Goal: Task Accomplishment & Management: Complete application form

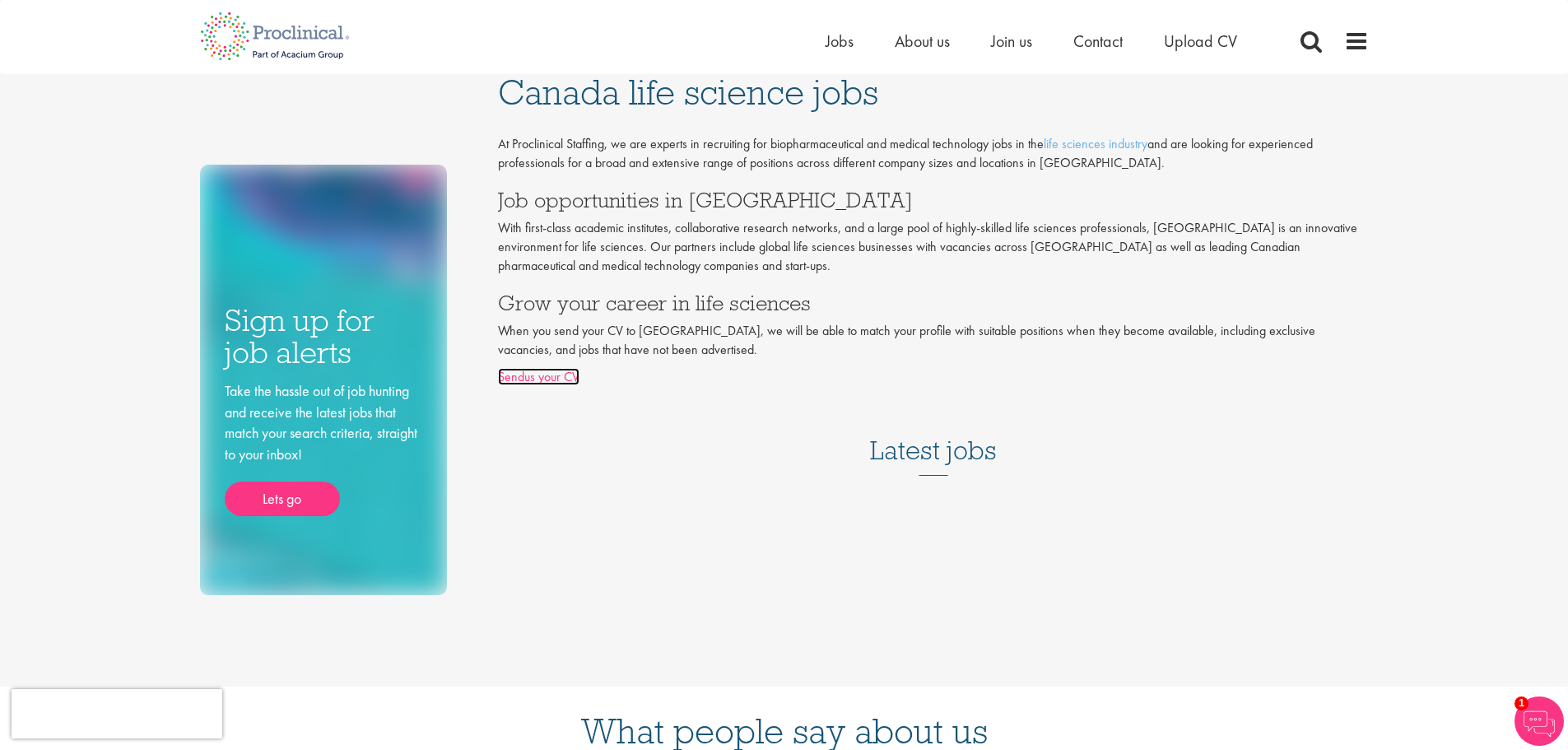
click at [558, 377] on link "Sendus your CV" at bounding box center [538, 377] width 81 height 17
click at [565, 378] on link "Sendus your CV" at bounding box center [538, 377] width 81 height 17
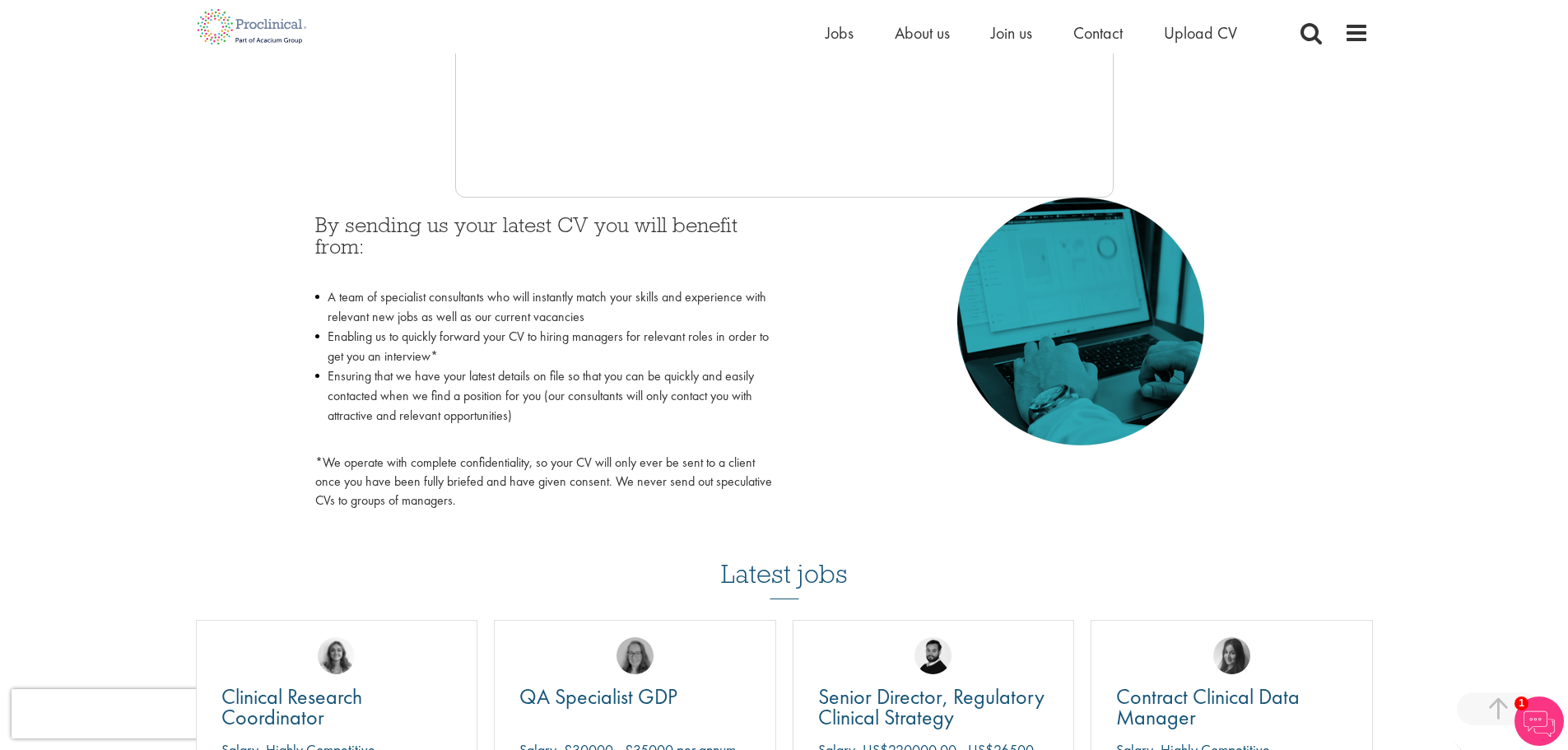
scroll to position [741, 0]
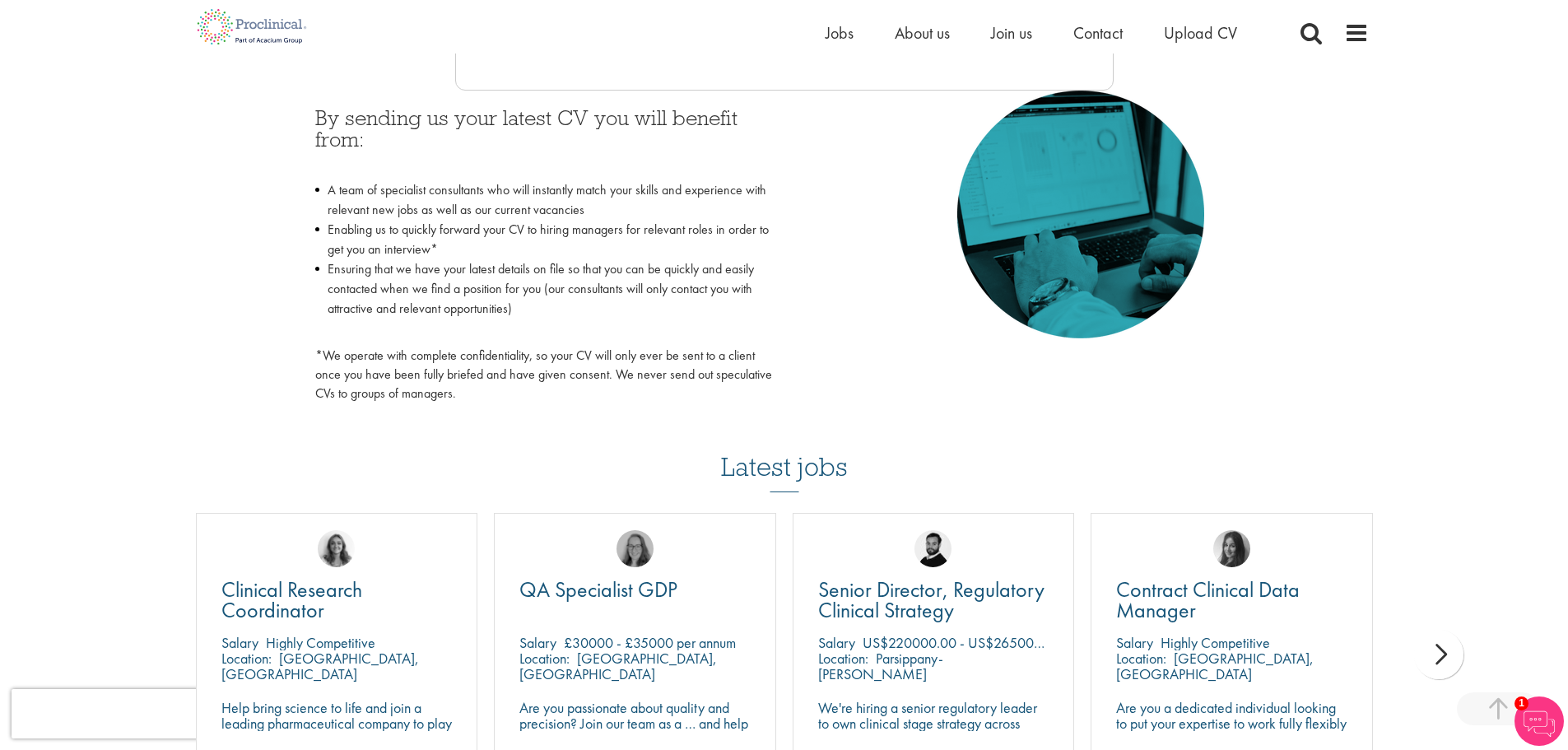
click at [427, 231] on li "Enabling us to quickly forward your CV to hiring managers for relevant roles in…" at bounding box center [543, 239] width 457 height 39
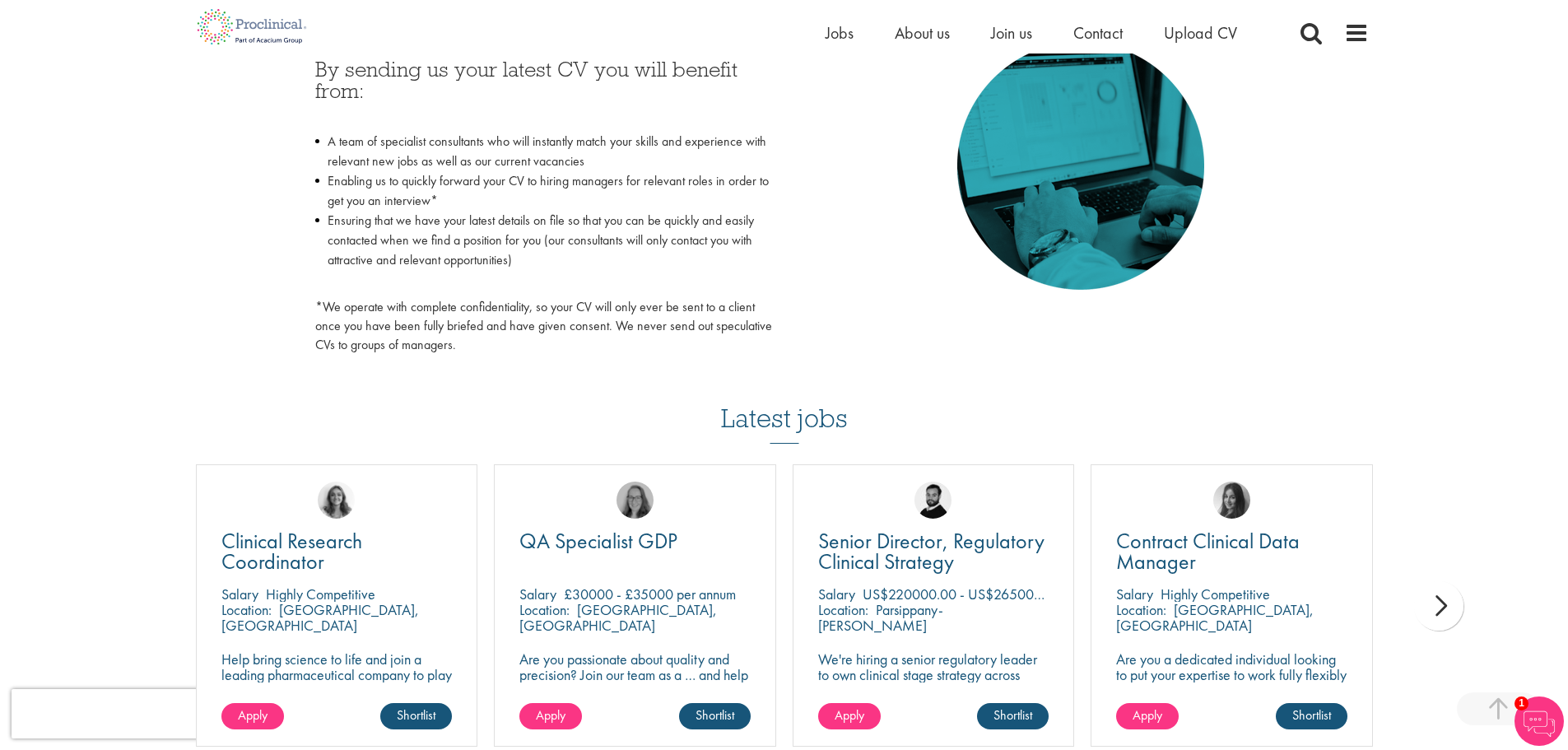
scroll to position [577, 0]
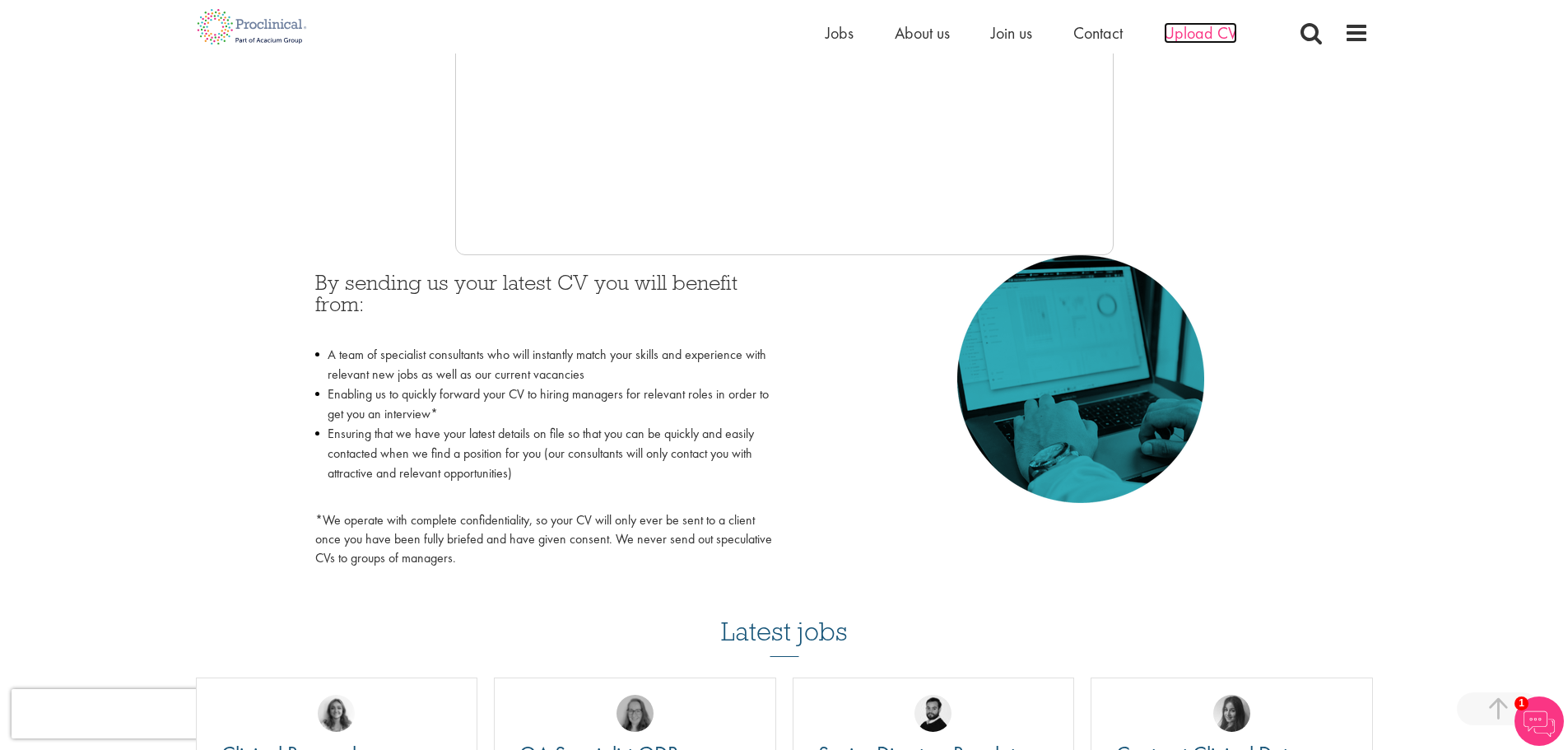
click at [1204, 29] on span "Upload CV" at bounding box center [1201, 32] width 73 height 21
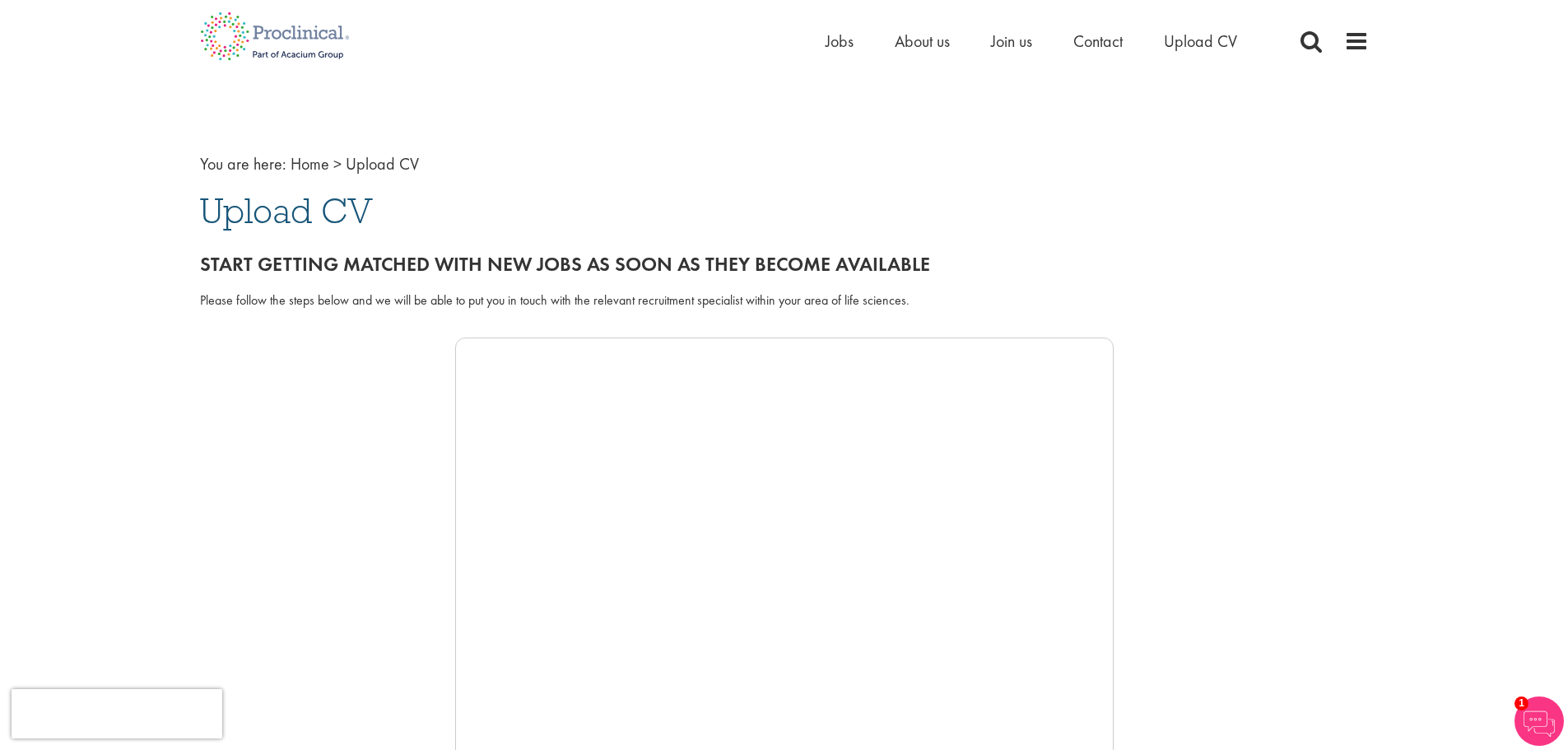
click at [364, 212] on span "Upload CV" at bounding box center [286, 211] width 173 height 44
click at [430, 278] on div "Start getting matched with new jobs as soon as they become available" at bounding box center [784, 261] width 1193 height 46
click at [761, 296] on div "Please follow the steps below and we will be able to put you in touch with the …" at bounding box center [784, 301] width 1169 height 19
click at [863, 298] on div "Please follow the steps below and we will be able to put you in touch with the …" at bounding box center [784, 301] width 1169 height 19
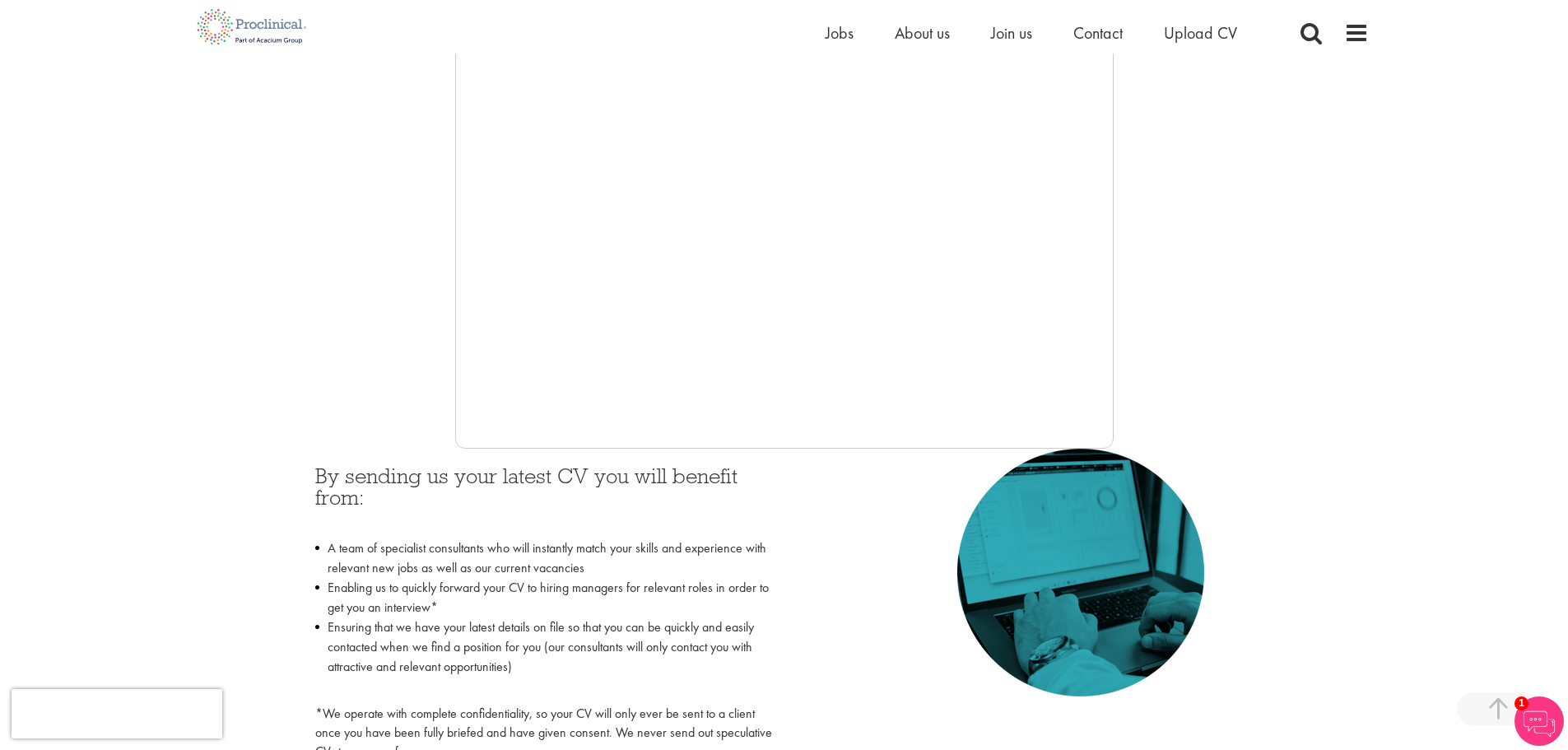
scroll to position [356, 0]
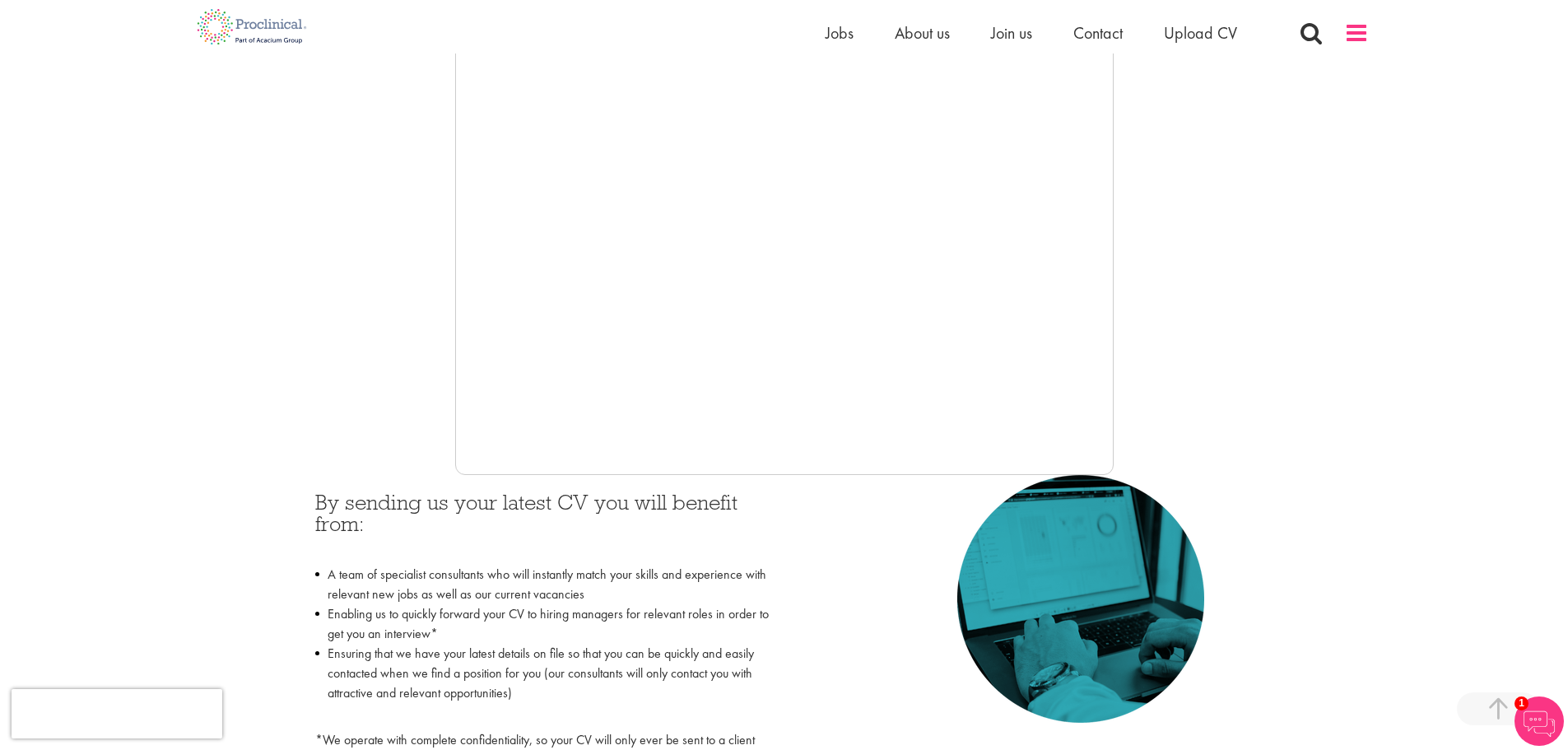
click at [1359, 34] on span at bounding box center [1356, 32] width 25 height 25
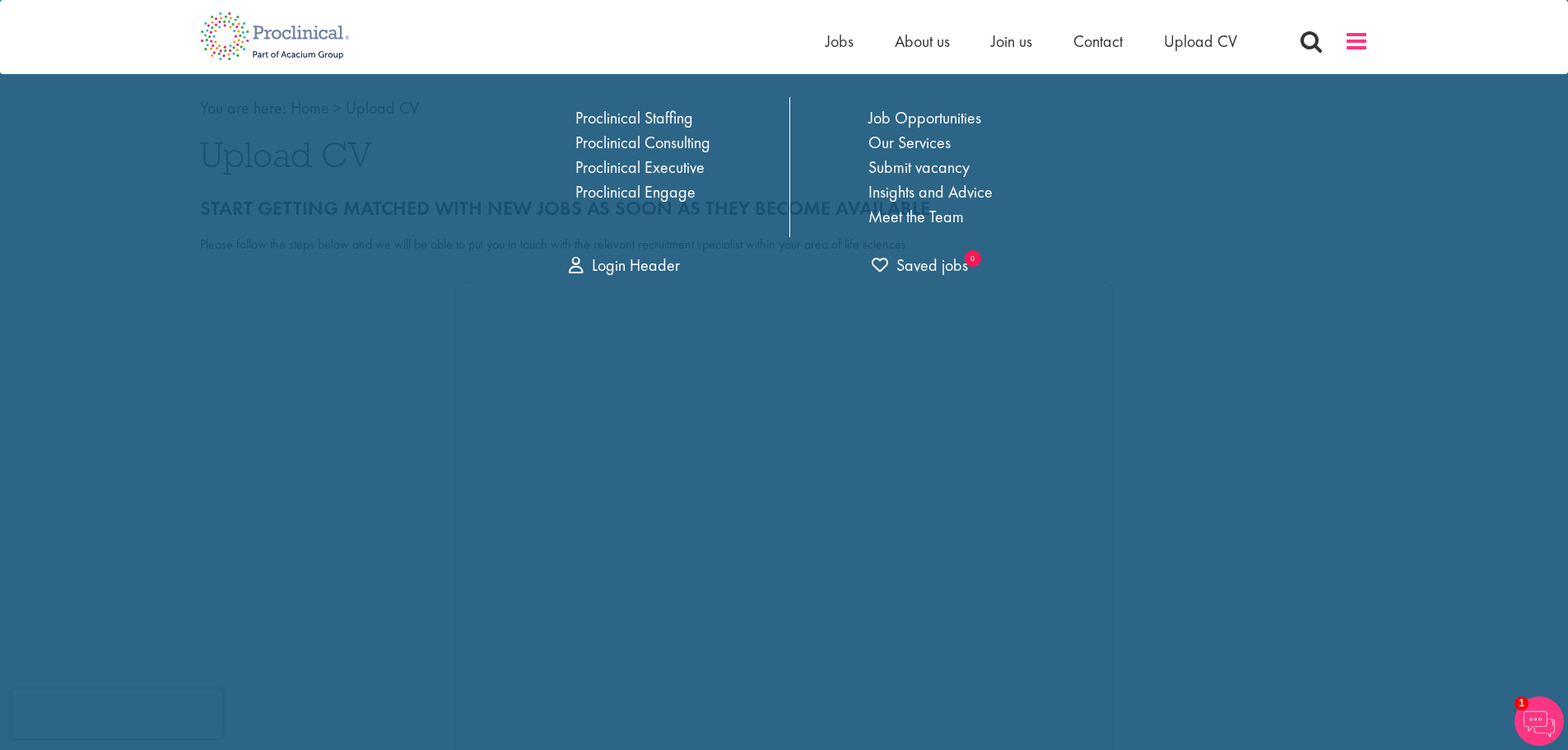
scroll to position [0, 0]
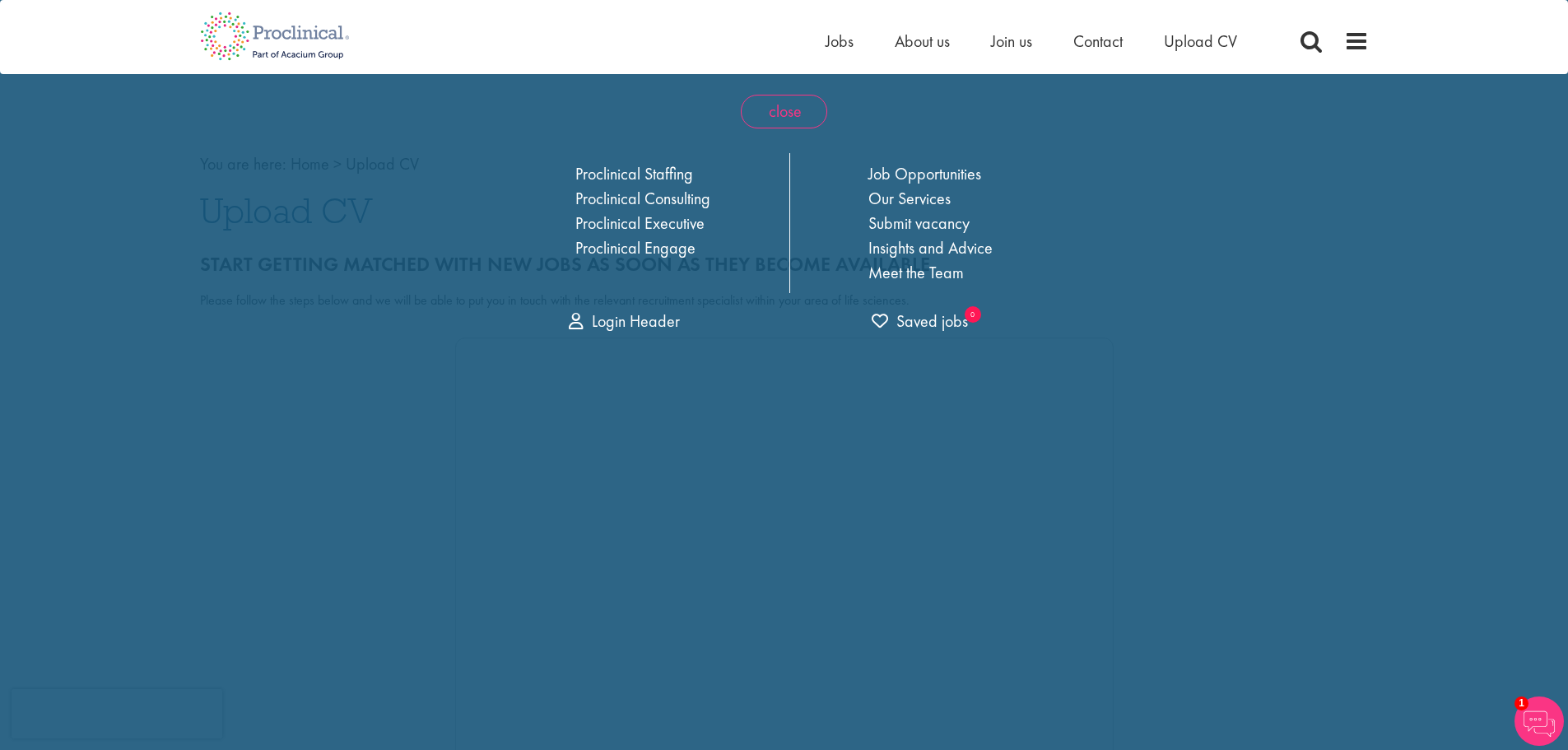
click at [801, 109] on span "close" at bounding box center [783, 112] width 86 height 34
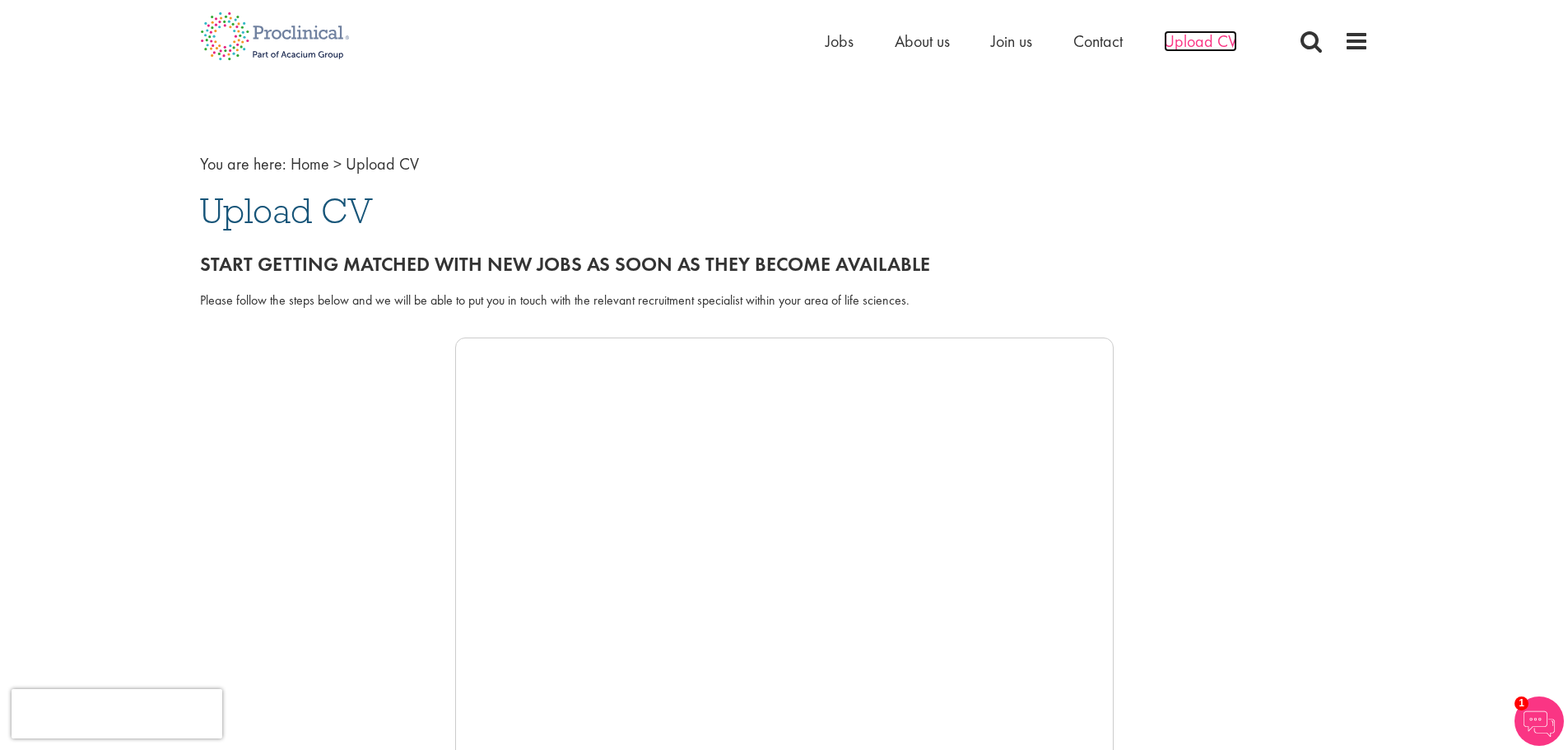
click at [1204, 47] on span "Upload CV" at bounding box center [1201, 41] width 73 height 21
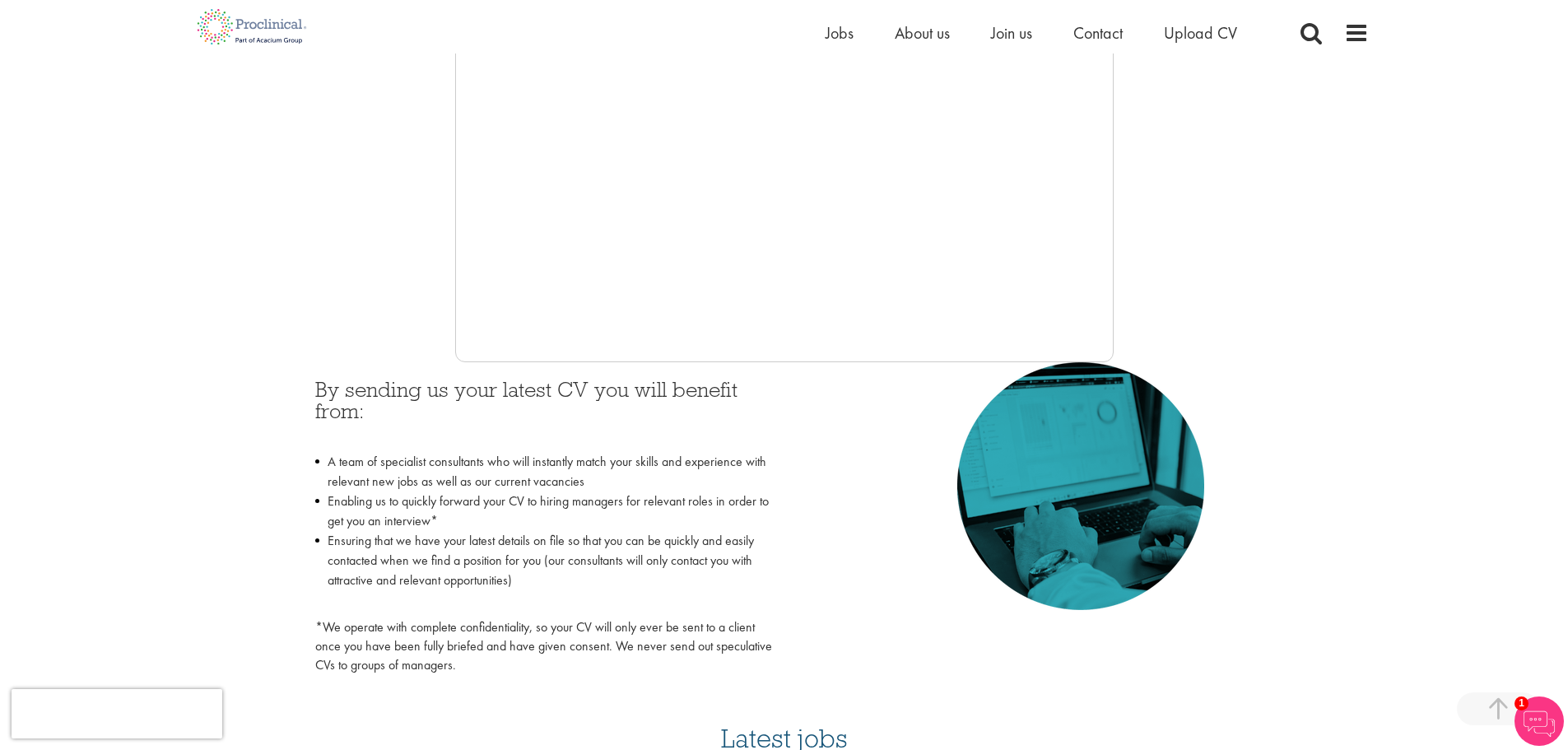
scroll to position [494, 0]
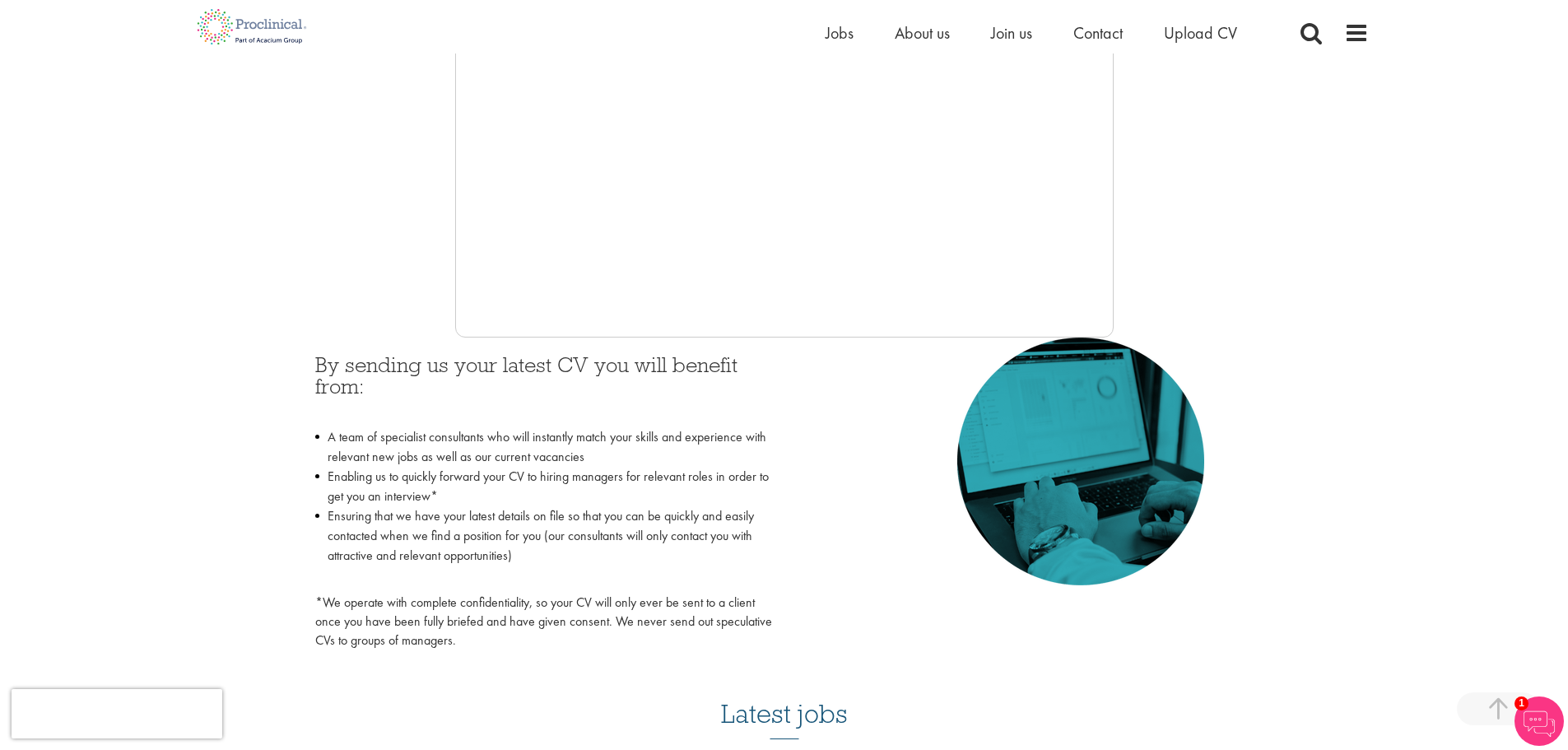
click at [568, 453] on li "A team of specialist consultants who will instantly match your skills and exper…" at bounding box center [543, 447] width 457 height 39
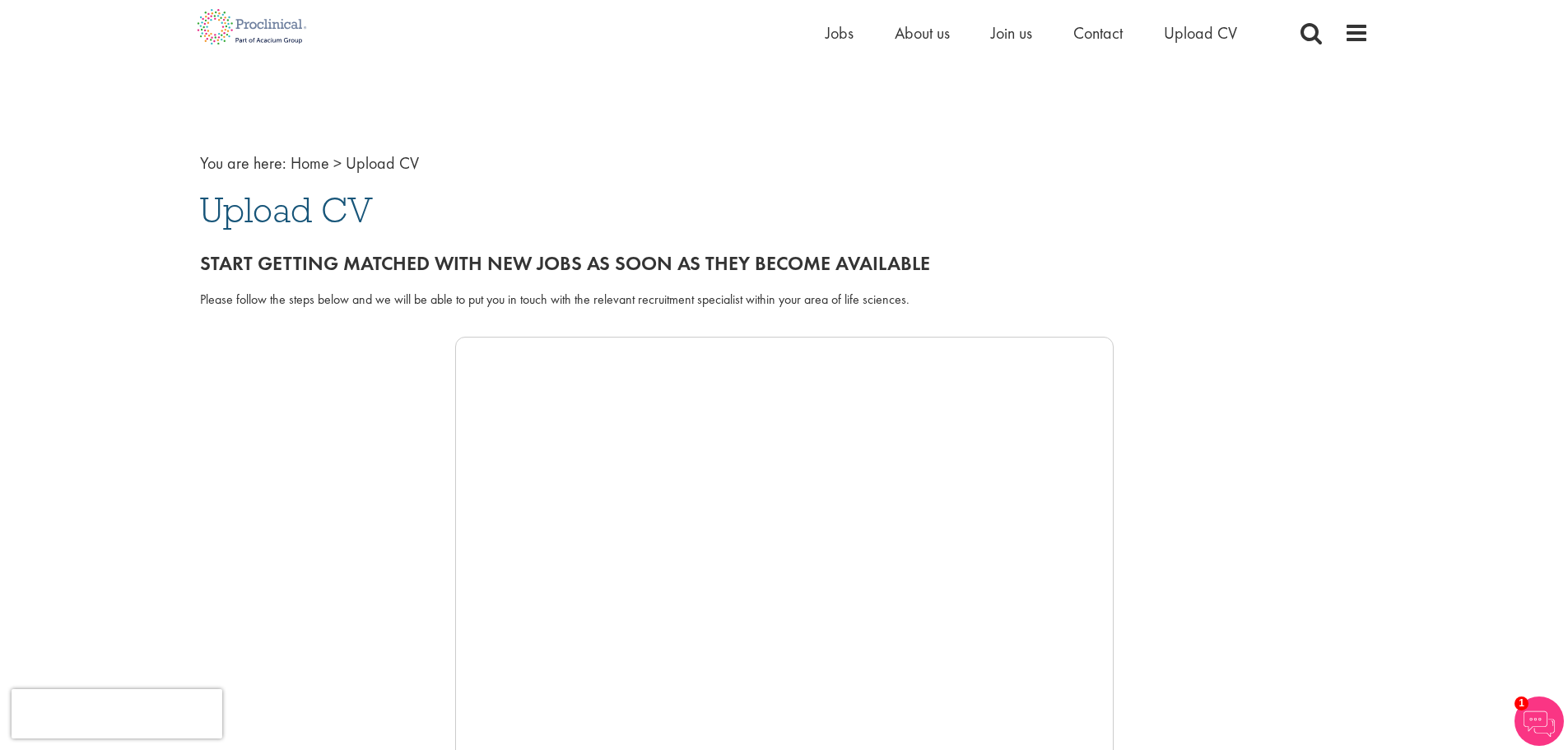
scroll to position [0, 0]
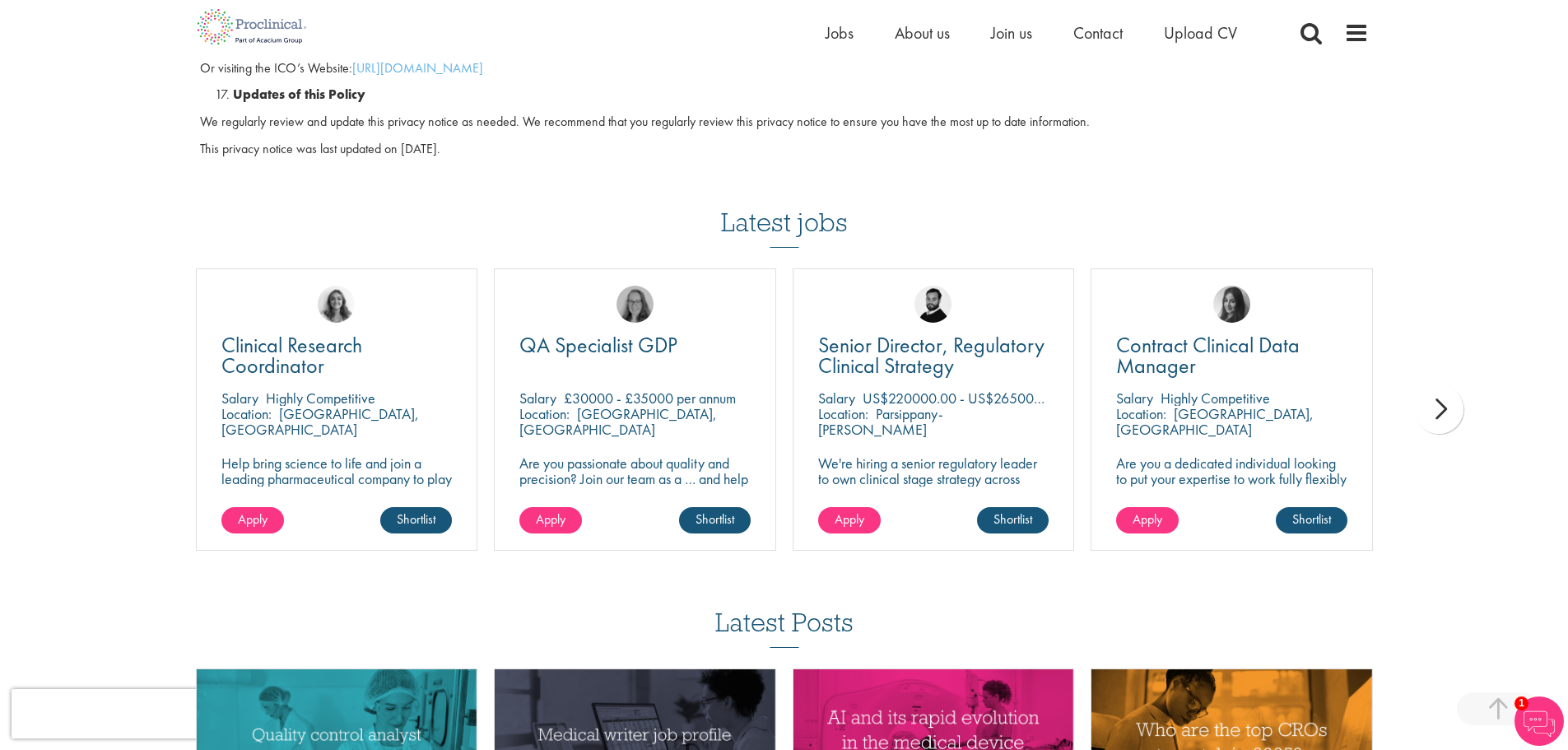
scroll to position [4445, 0]
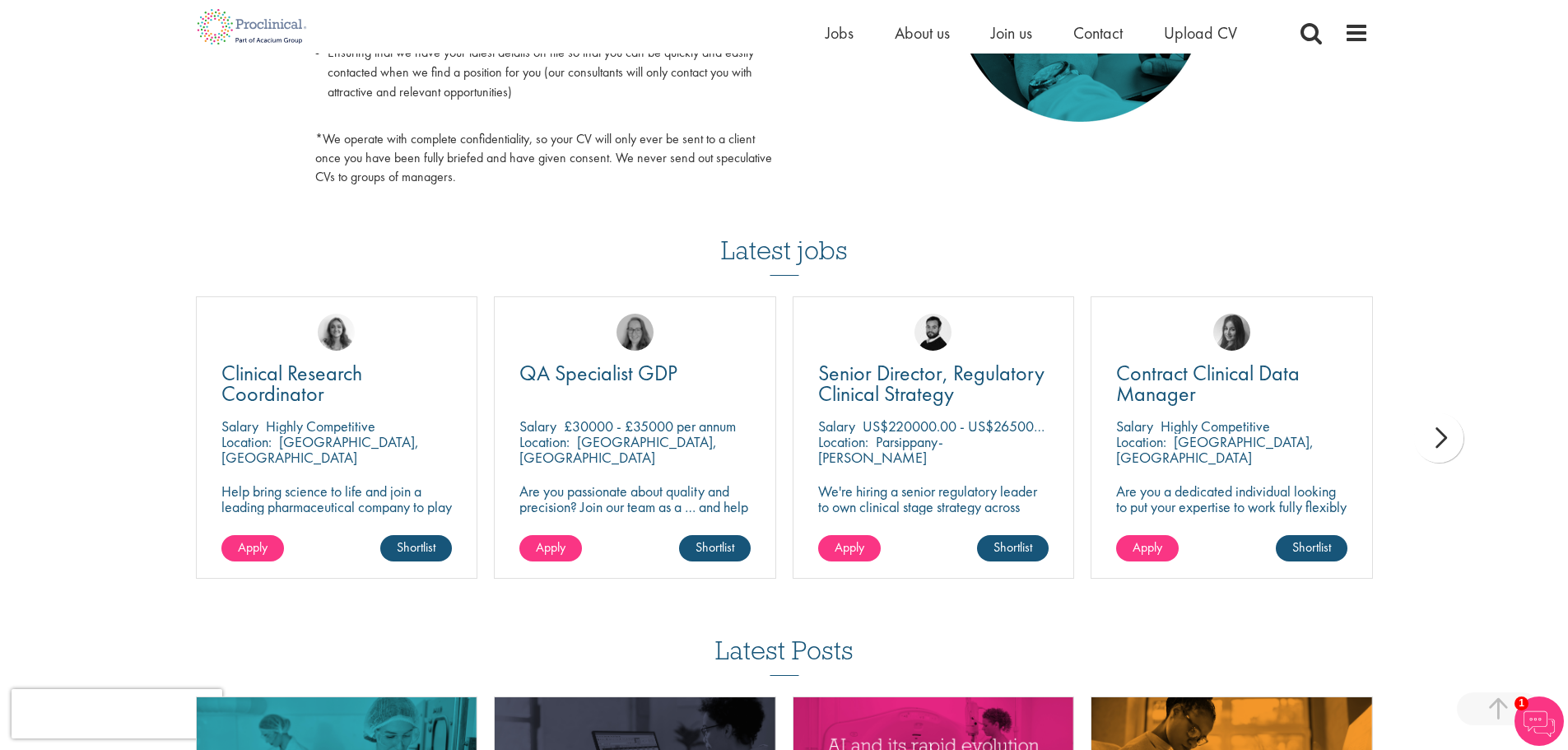
scroll to position [988, 0]
